Goal: Task Accomplishment & Management: Complete application form

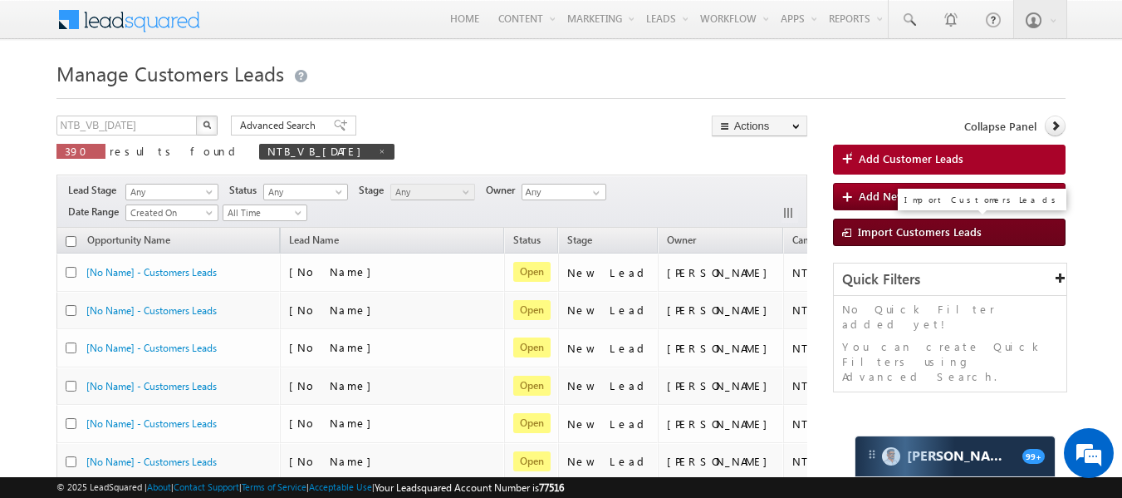
click at [979, 234] on link "Import Customers Leads" at bounding box center [949, 231] width 233 height 27
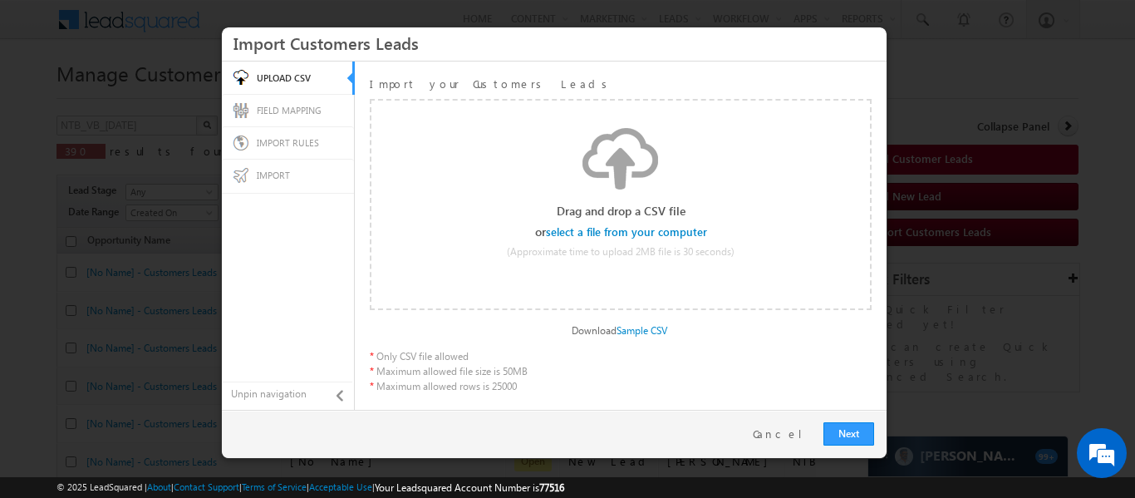
click at [696, 231] on input "file" at bounding box center [627, 232] width 158 height 12
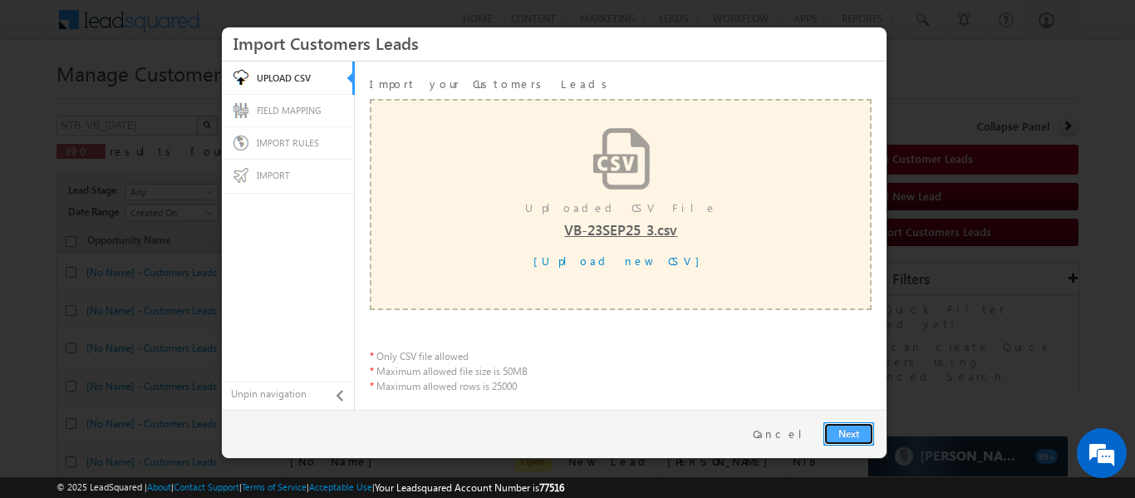
click at [862, 440] on link "Next" at bounding box center [848, 433] width 51 height 23
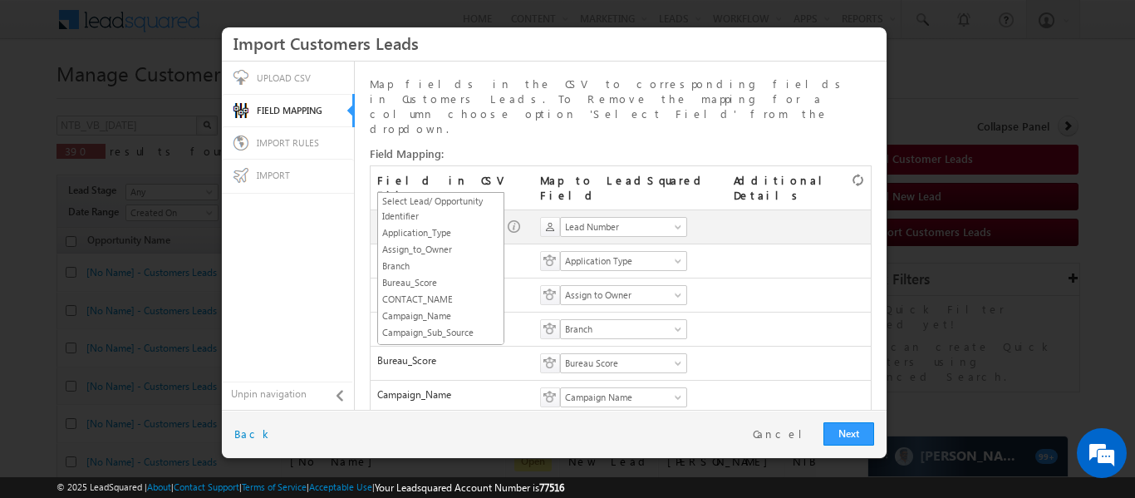
click at [467, 219] on span "SGRL_Lead_ID" at bounding box center [435, 226] width 115 height 15
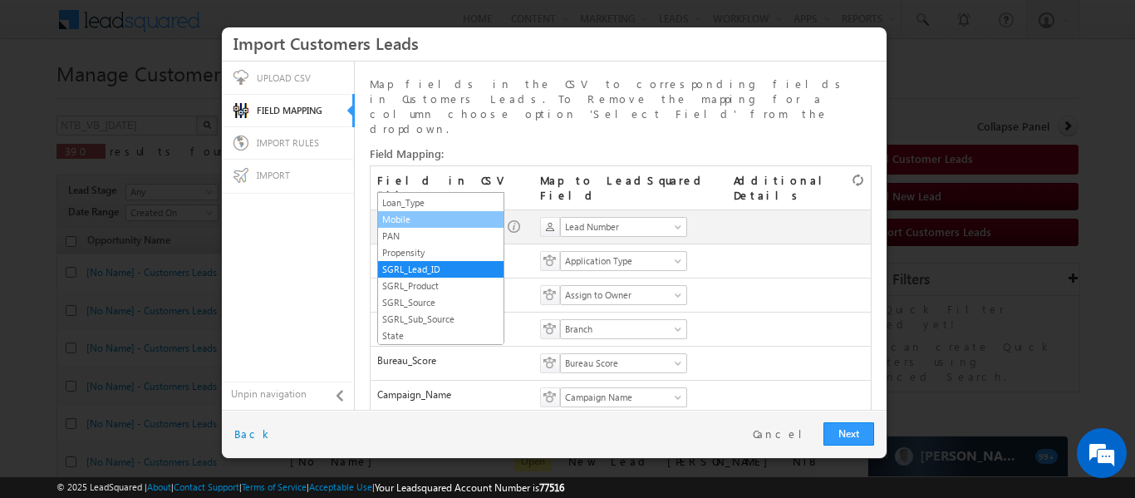
click at [428, 213] on link "Mobile" at bounding box center [440, 219] width 125 height 15
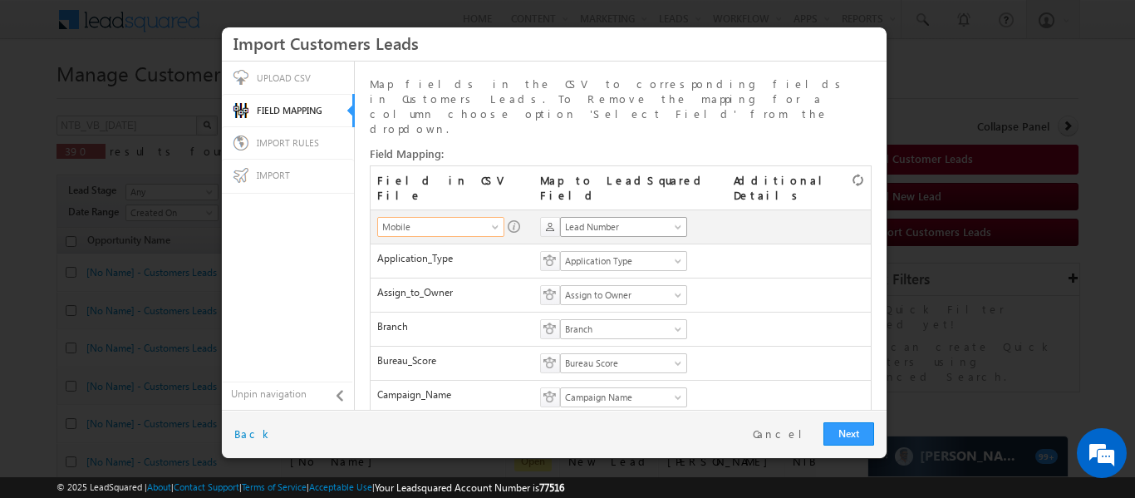
click at [594, 219] on span "Lead Number" at bounding box center [618, 226] width 115 height 15
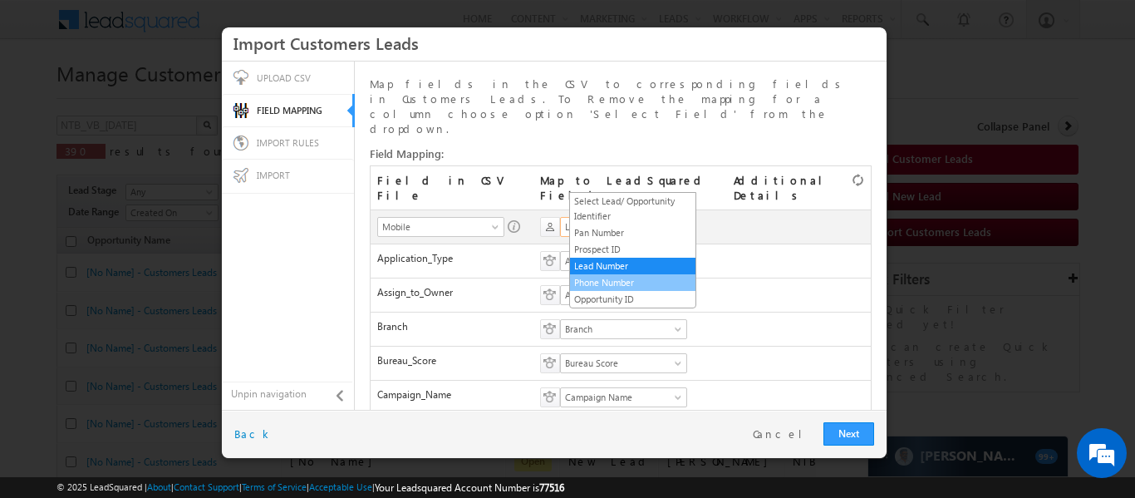
click at [613, 278] on link "Phone Number" at bounding box center [632, 282] width 125 height 15
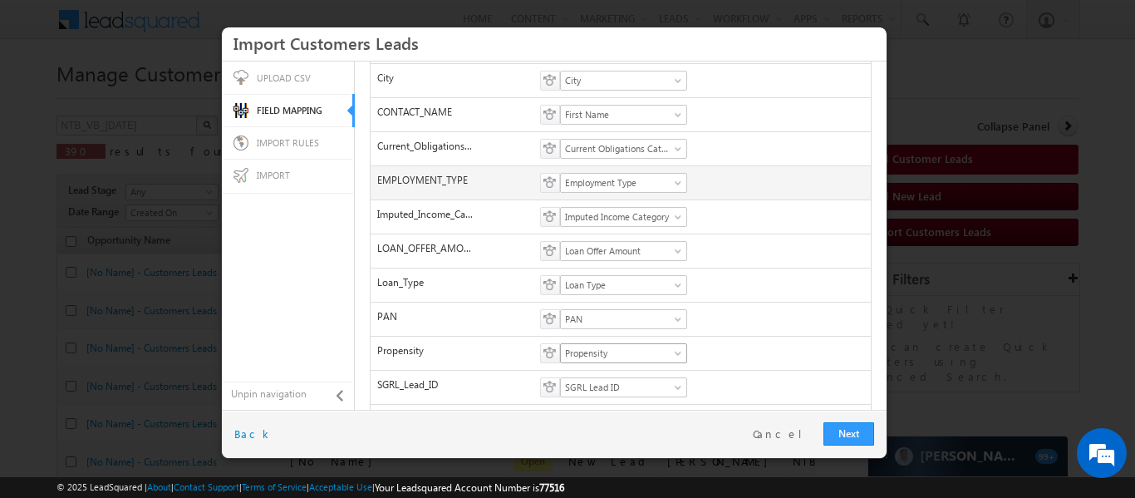
scroll to position [516, 0]
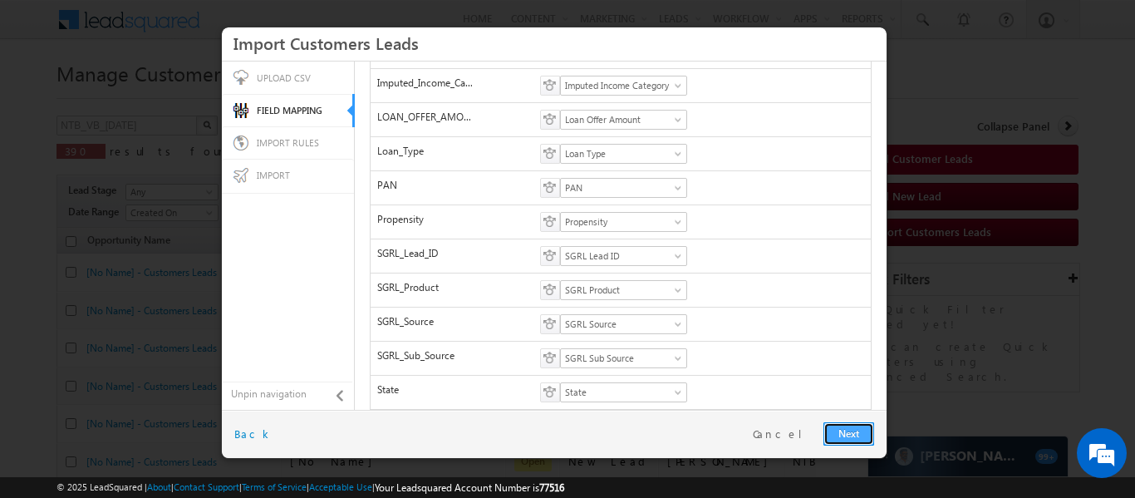
click at [853, 436] on link "Next" at bounding box center [848, 433] width 51 height 23
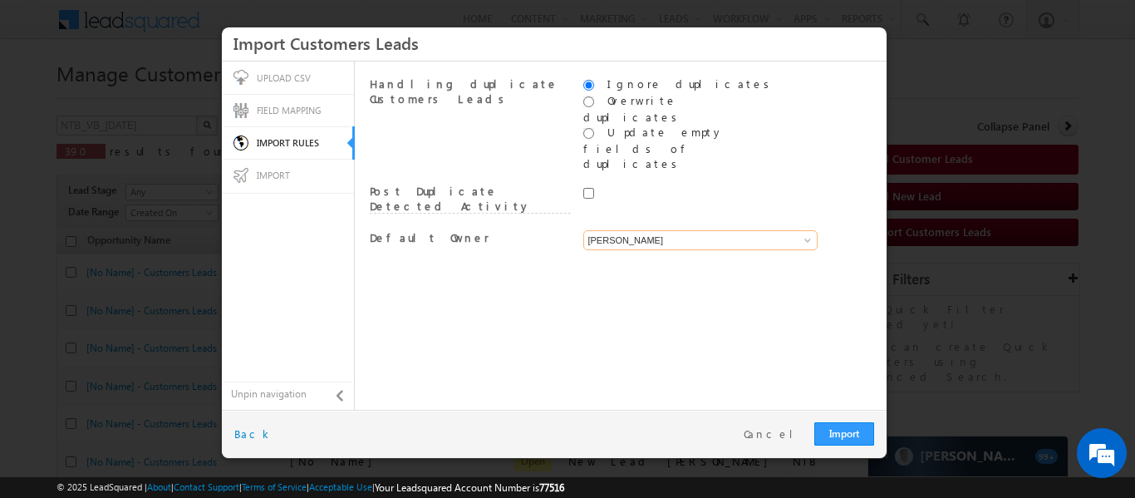
click at [696, 230] on input "[PERSON_NAME]" at bounding box center [700, 240] width 234 height 20
click at [650, 250] on link "System" at bounding box center [700, 259] width 235 height 19
type input "System"
click at [841, 431] on link "Import" at bounding box center [844, 433] width 60 height 23
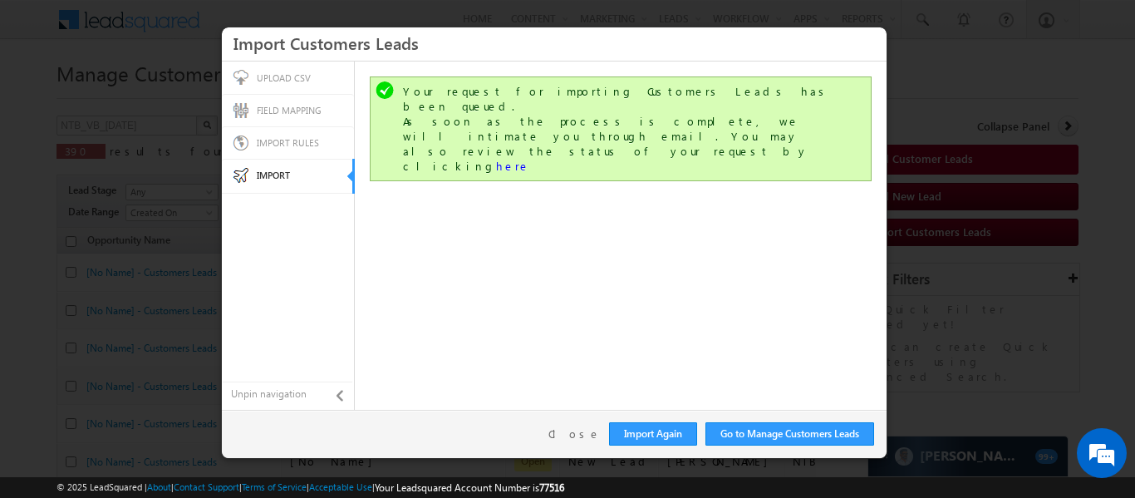
click at [572, 441] on div "Go to Manage Customers Leads Import Again Close Back" at bounding box center [554, 434] width 665 height 48
click at [573, 435] on link "Close" at bounding box center [574, 433] width 52 height 15
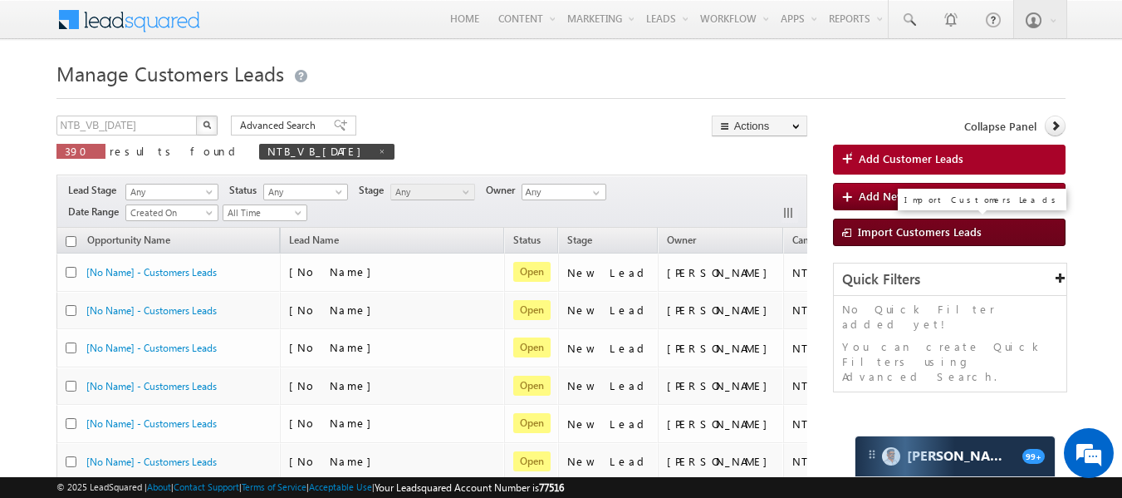
click at [922, 236] on span "Import Customers Leads" at bounding box center [920, 231] width 124 height 14
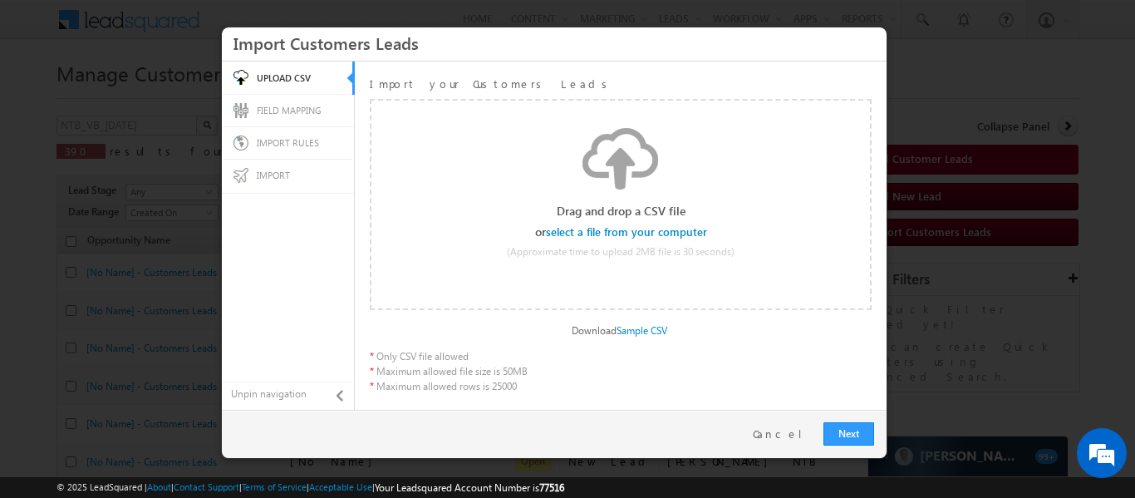
click at [687, 233] on input "file" at bounding box center [627, 232] width 158 height 12
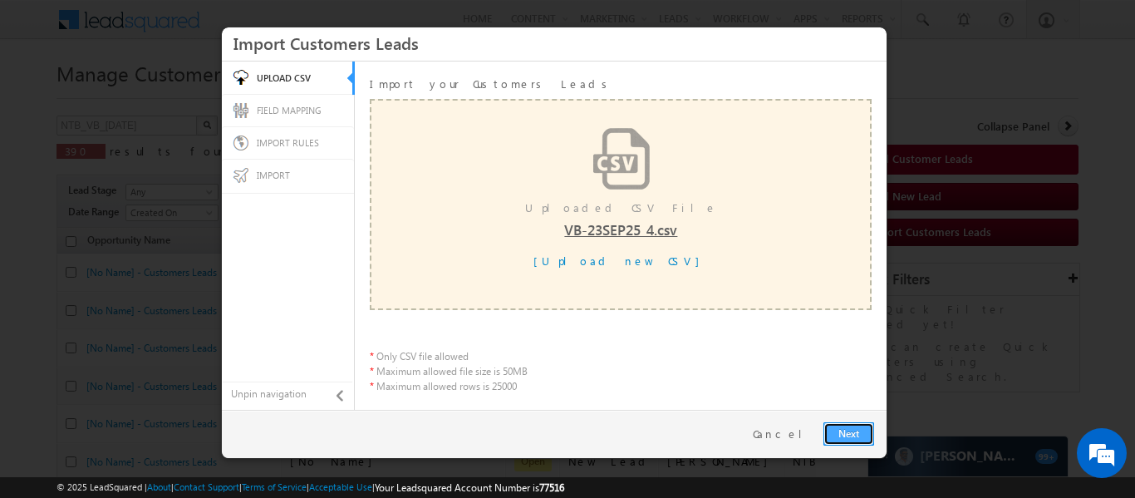
click at [838, 426] on link "Next" at bounding box center [848, 433] width 51 height 23
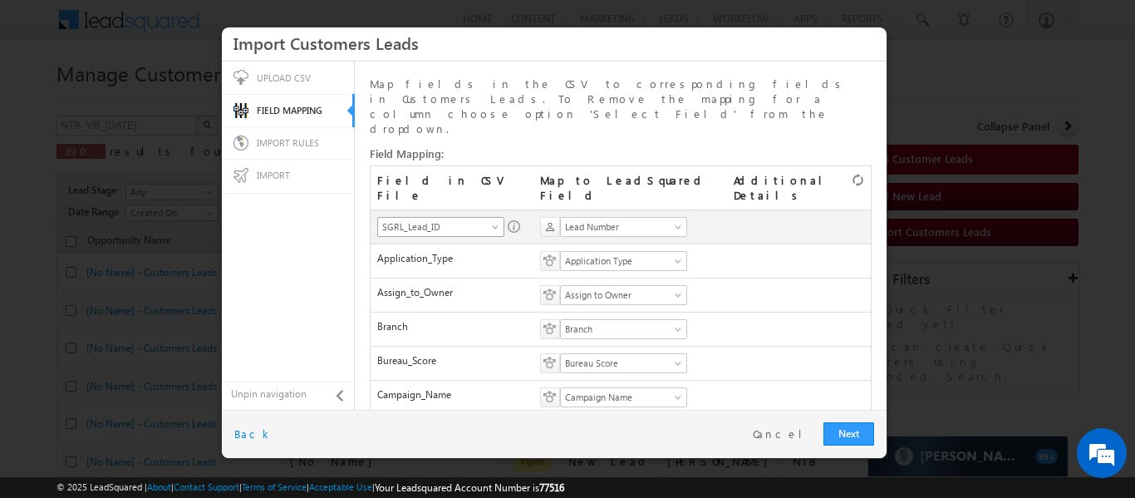
click at [487, 219] on span "SGRL_Lead_ID" at bounding box center [435, 226] width 115 height 15
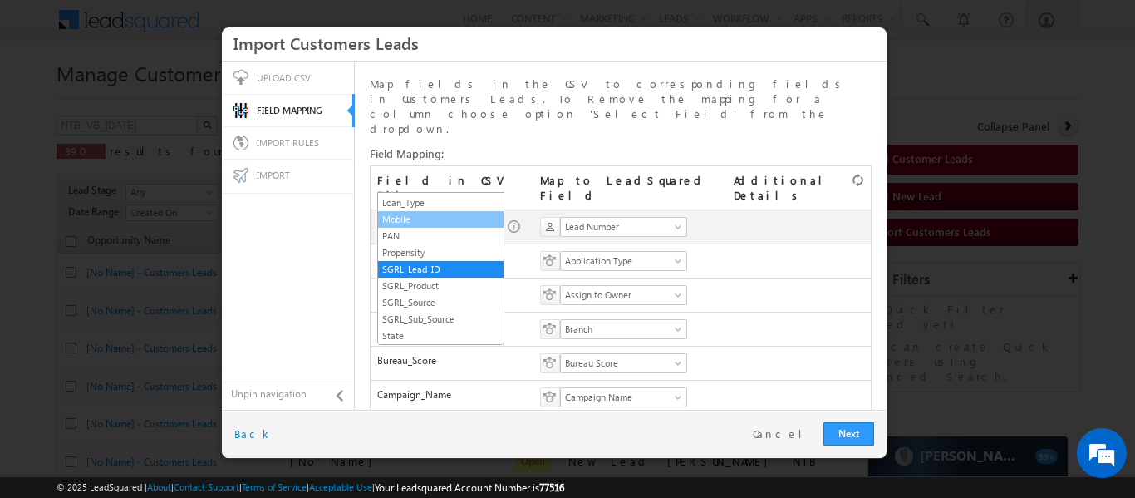
click at [437, 215] on link "Mobile" at bounding box center [440, 219] width 125 height 15
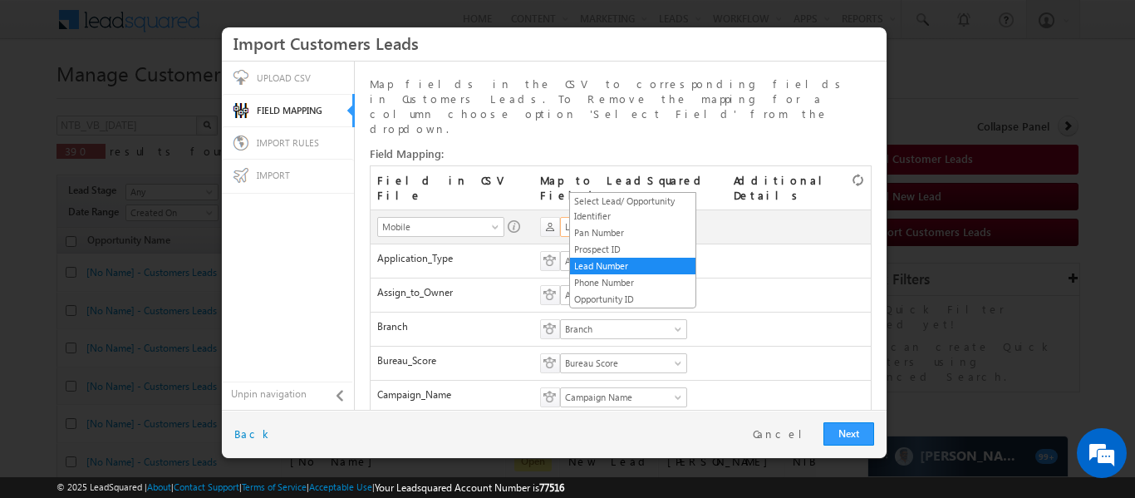
click at [616, 219] on span "Lead Number" at bounding box center [618, 226] width 115 height 15
click at [630, 281] on link "Phone Number" at bounding box center [632, 282] width 125 height 15
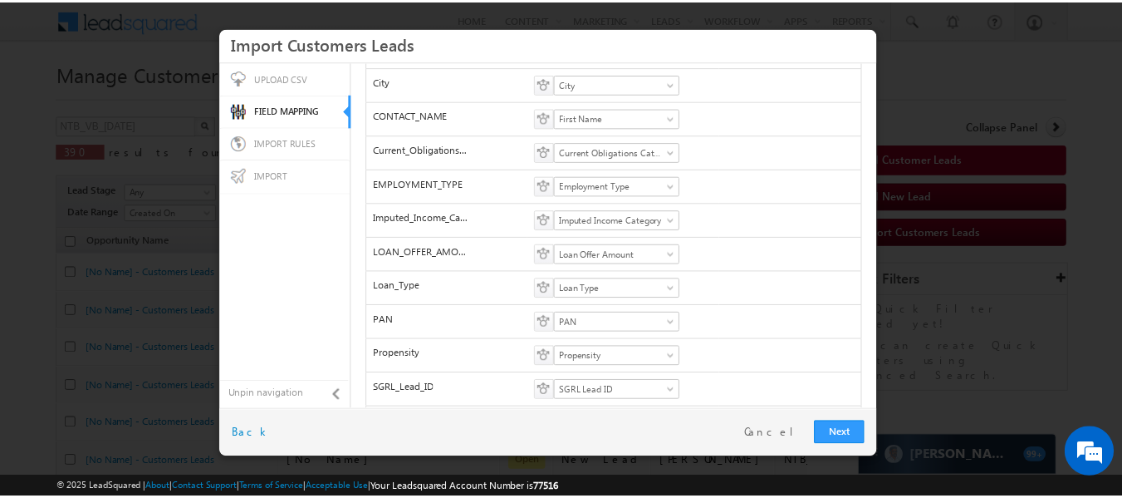
scroll to position [516, 0]
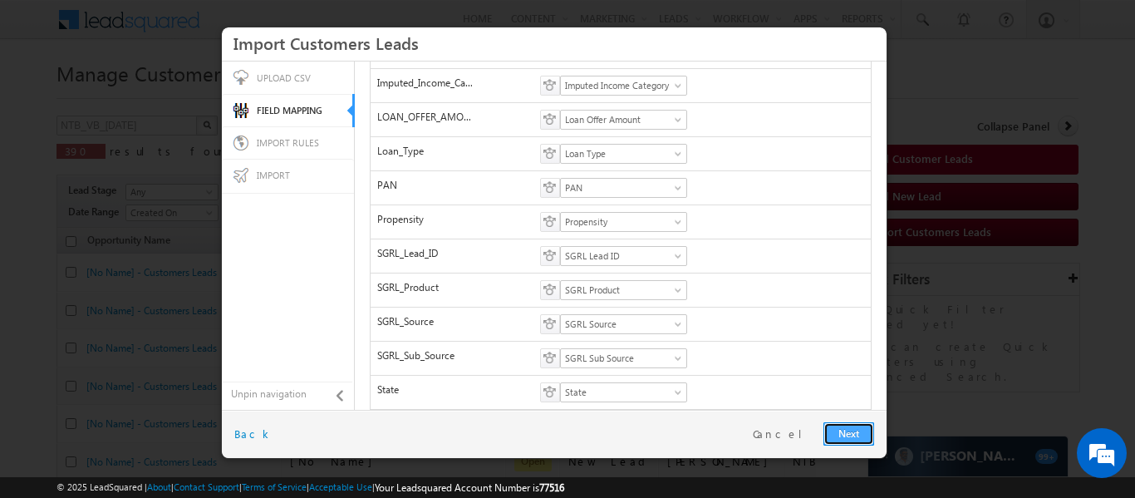
click at [841, 431] on link "Next" at bounding box center [848, 433] width 51 height 23
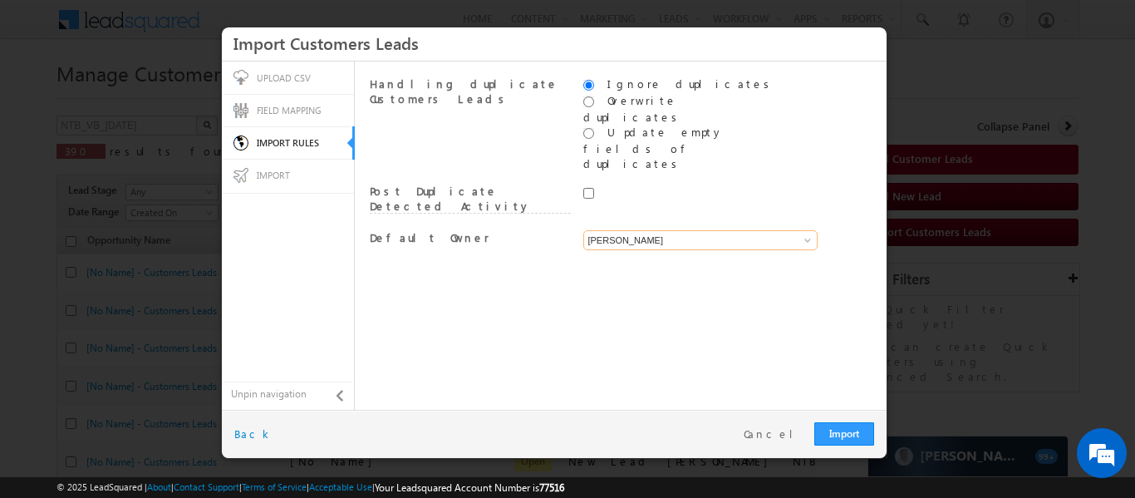
click at [692, 230] on input "[PERSON_NAME]" at bounding box center [700, 240] width 234 height 20
click at [668, 250] on link "System" at bounding box center [700, 259] width 235 height 19
type input "System"
click at [832, 439] on link "Import" at bounding box center [844, 433] width 60 height 23
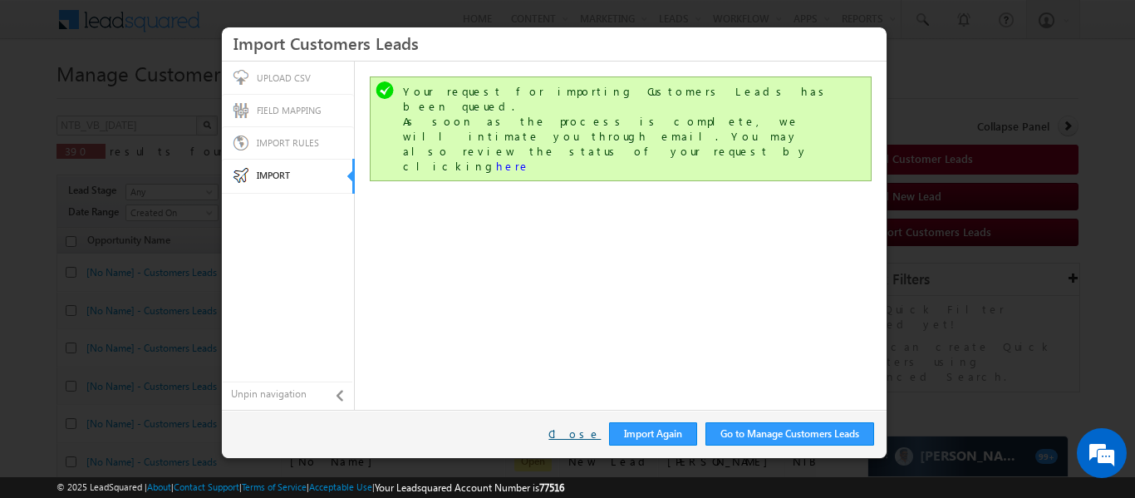
click at [577, 437] on link "Close" at bounding box center [574, 433] width 52 height 15
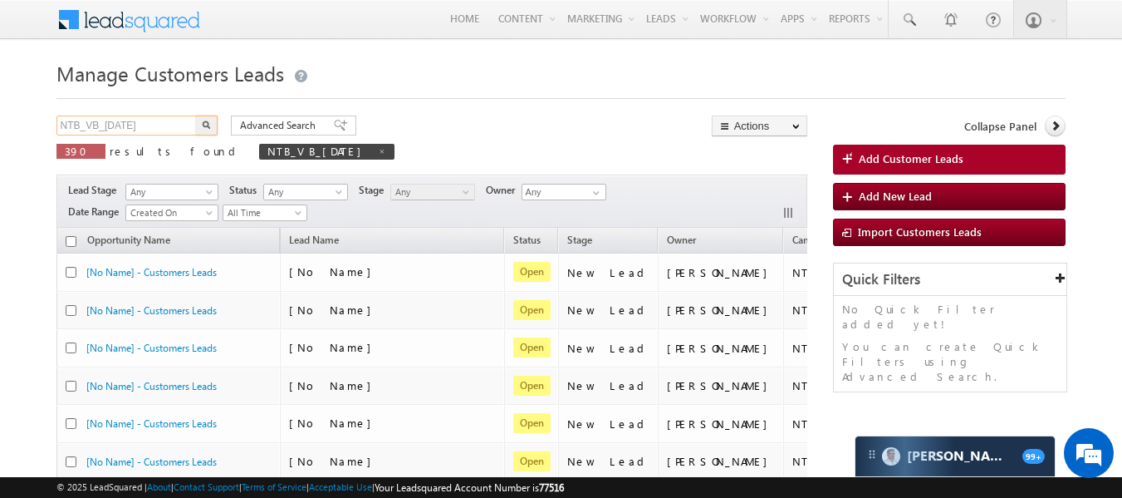
click at [174, 125] on input "NTB_VB_[DATE]" at bounding box center [127, 125] width 142 height 20
click at [202, 125] on img "button" at bounding box center [206, 124] width 8 height 8
click at [173, 125] on input "NTB_VB_[DATE]" at bounding box center [127, 125] width 142 height 20
click at [207, 120] on img "button" at bounding box center [206, 124] width 8 height 8
